Goal: Task Accomplishment & Management: Manage account settings

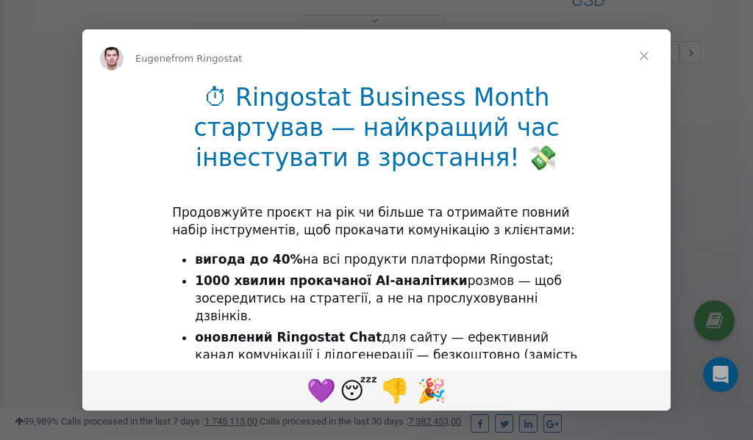
click at [648, 57] on span "Close" at bounding box center [644, 55] width 53 height 53
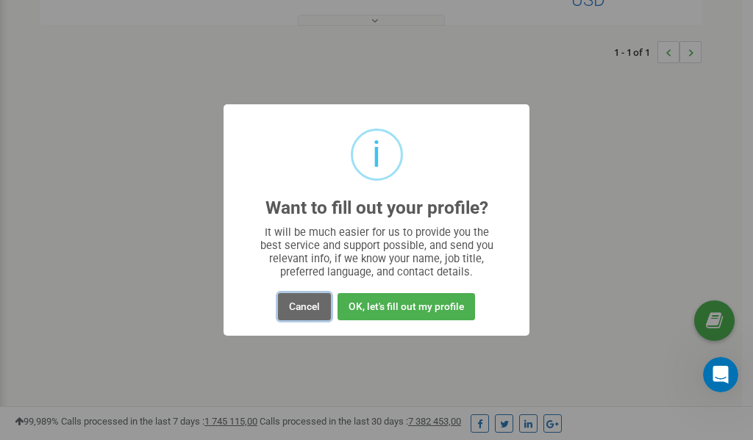
click at [300, 305] on button "Cancel" at bounding box center [304, 306] width 53 height 27
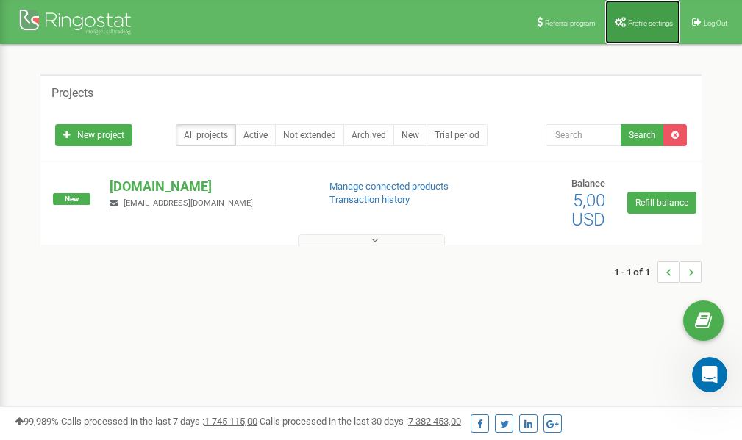
click at [644, 22] on span "Profile settings" at bounding box center [650, 23] width 45 height 8
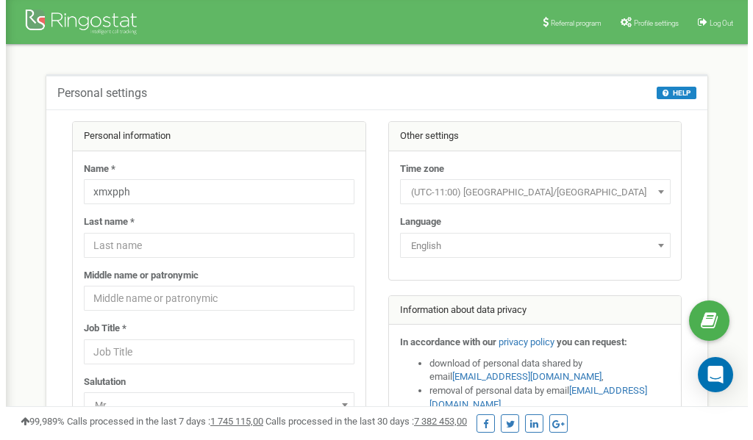
scroll to position [74, 0]
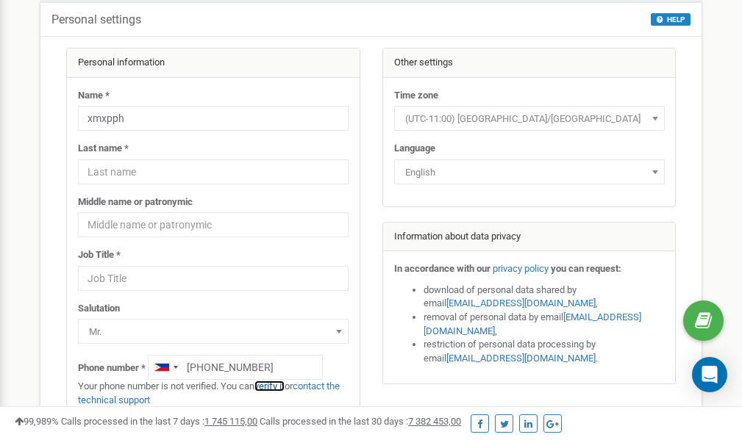
click at [279, 386] on link "verify it" at bounding box center [269, 386] width 30 height 11
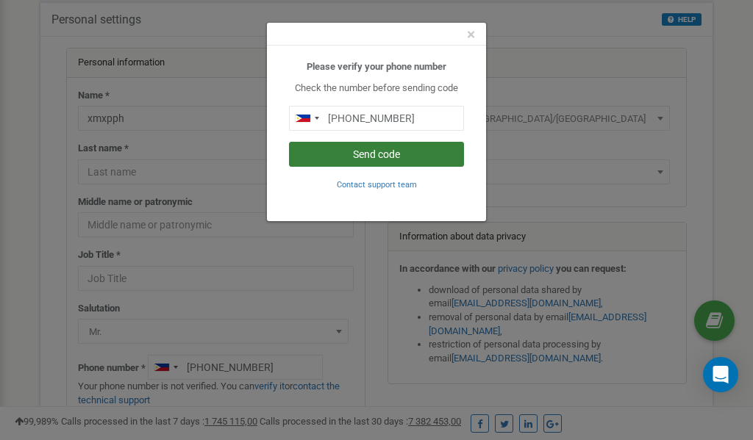
click at [383, 154] on button "Send code" at bounding box center [376, 154] width 175 height 25
